Goal: Task Accomplishment & Management: Manage account settings

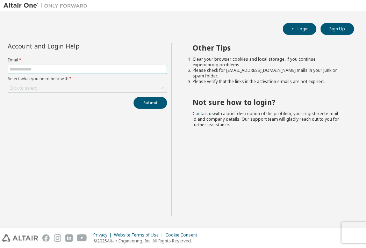
click at [147, 71] on input "text" at bounding box center [87, 70] width 156 height 6
type input "**********"
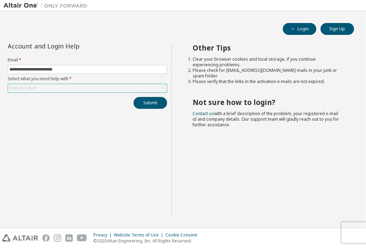
click at [92, 88] on div "Click to select" at bounding box center [87, 88] width 159 height 8
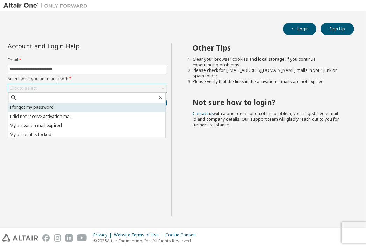
click at [81, 107] on li "I forgot my password" at bounding box center [86, 107] width 157 height 9
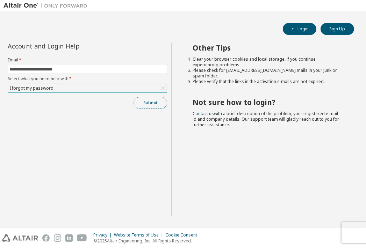
click at [144, 101] on button "Submit" at bounding box center [150, 103] width 34 height 12
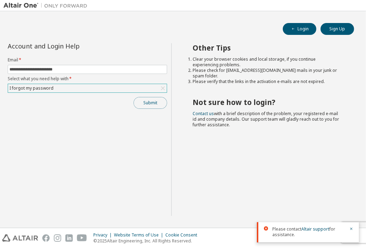
click at [154, 104] on button "Submit" at bounding box center [150, 103] width 34 height 12
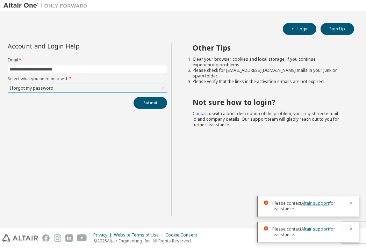
click at [321, 204] on link "Altair support" at bounding box center [315, 203] width 28 height 6
click at [316, 203] on link "Altair support" at bounding box center [315, 203] width 28 height 6
click at [352, 204] on icon "button" at bounding box center [351, 203] width 2 height 2
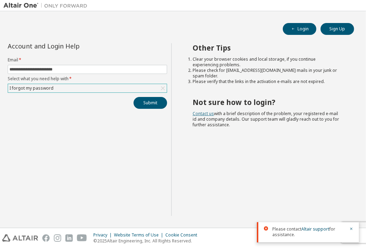
click at [207, 111] on link "Contact us" at bounding box center [202, 114] width 21 height 6
click at [204, 111] on link "Contact us" at bounding box center [202, 114] width 21 height 6
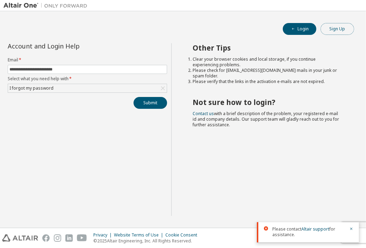
click at [323, 27] on button "Sign Up" at bounding box center [337, 29] width 34 height 12
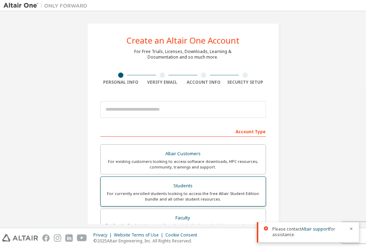
click at [141, 185] on div "Students" at bounding box center [183, 186] width 156 height 10
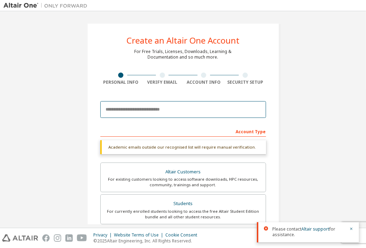
click at [134, 110] on input "email" at bounding box center [183, 109] width 166 height 17
type input "**********"
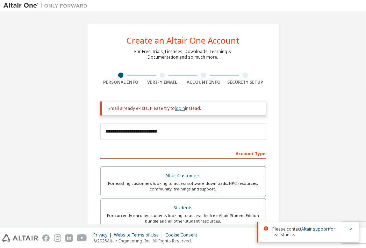
click at [177, 109] on link "login" at bounding box center [180, 108] width 10 height 6
